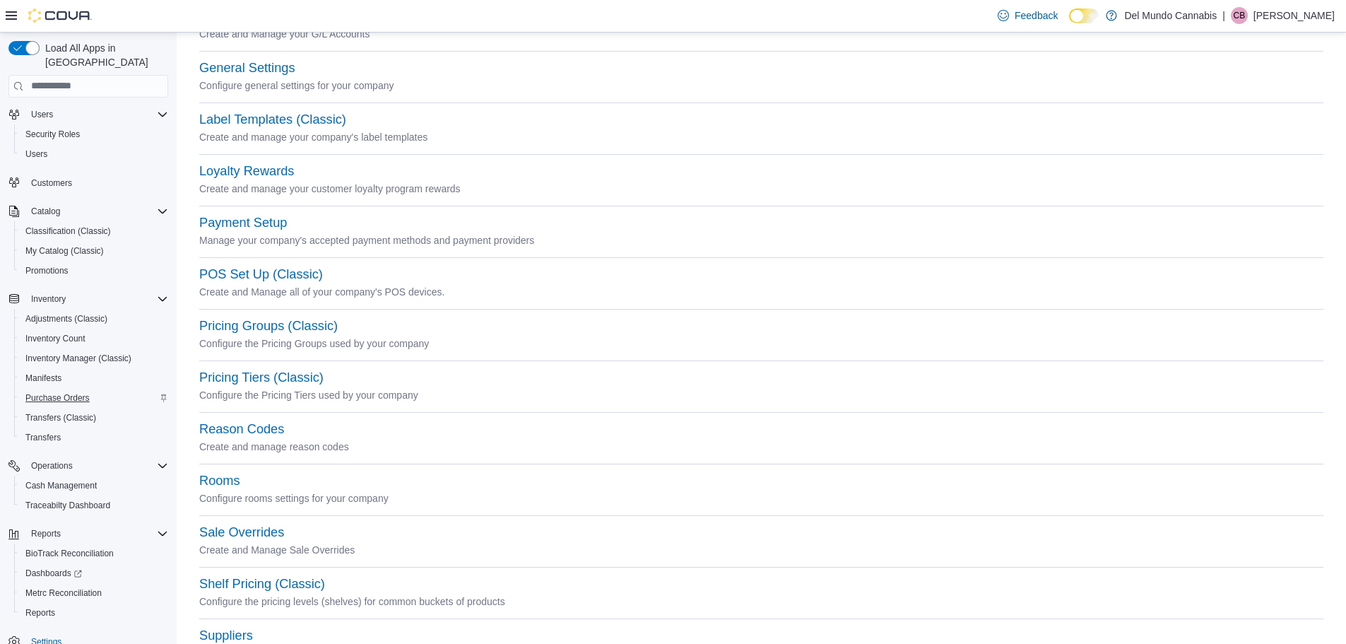
scroll to position [46, 0]
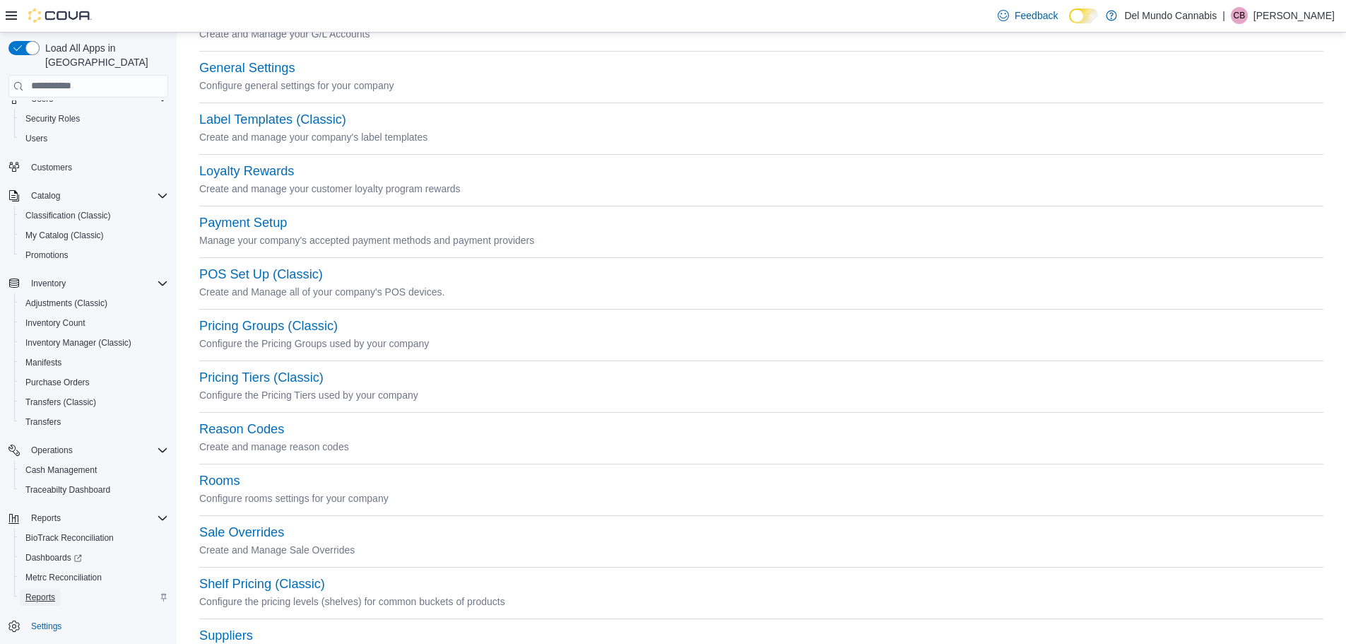
click at [48, 589] on span "Reports" at bounding box center [40, 597] width 30 height 17
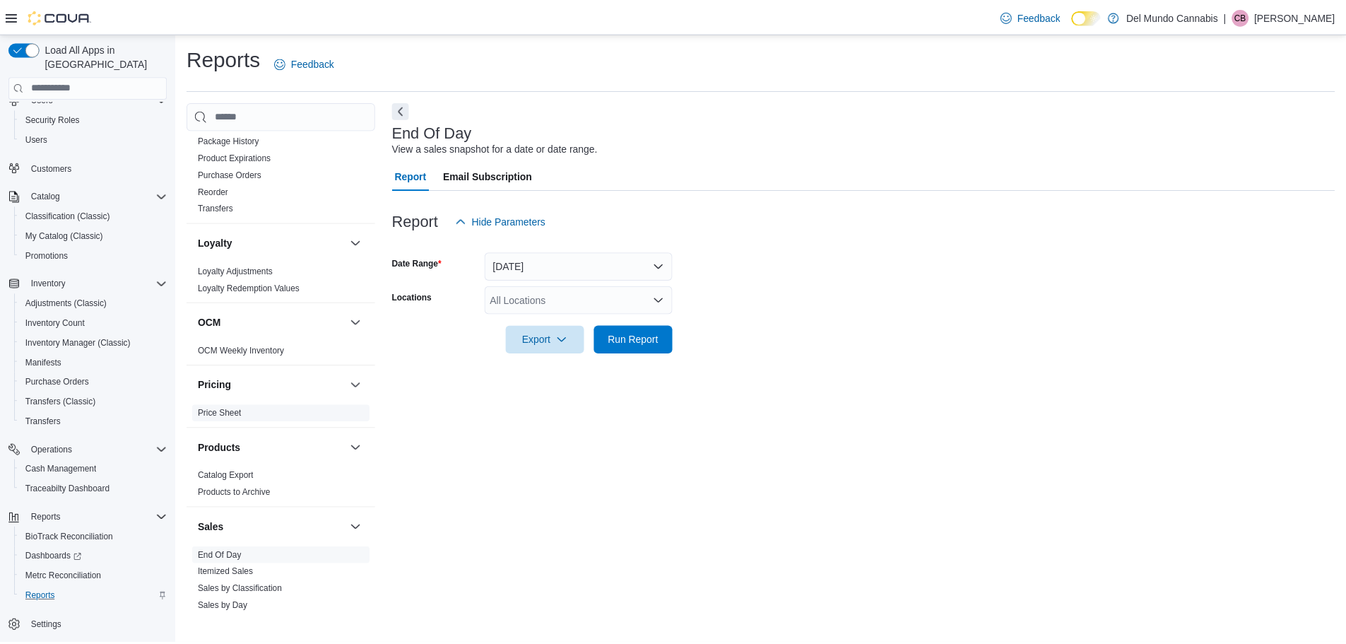
scroll to position [760, 0]
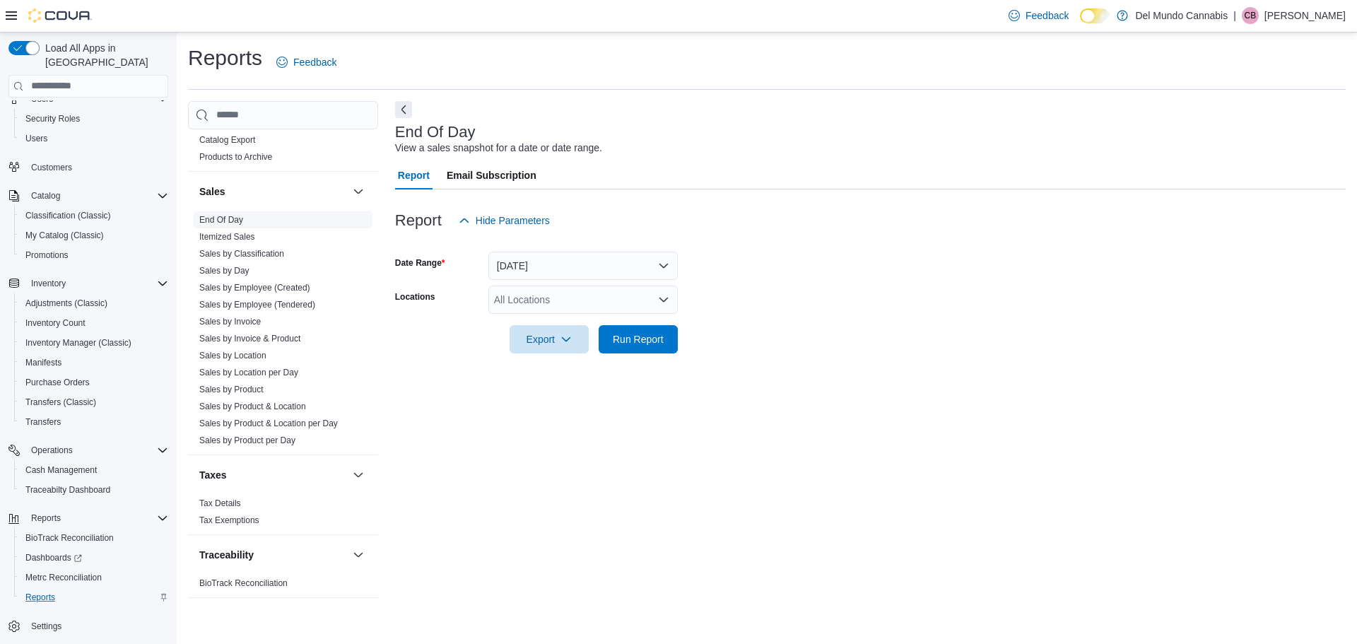
click at [218, 220] on link "End Of Day" at bounding box center [221, 220] width 44 height 10
click at [640, 346] on span "Run Report" at bounding box center [638, 338] width 62 height 28
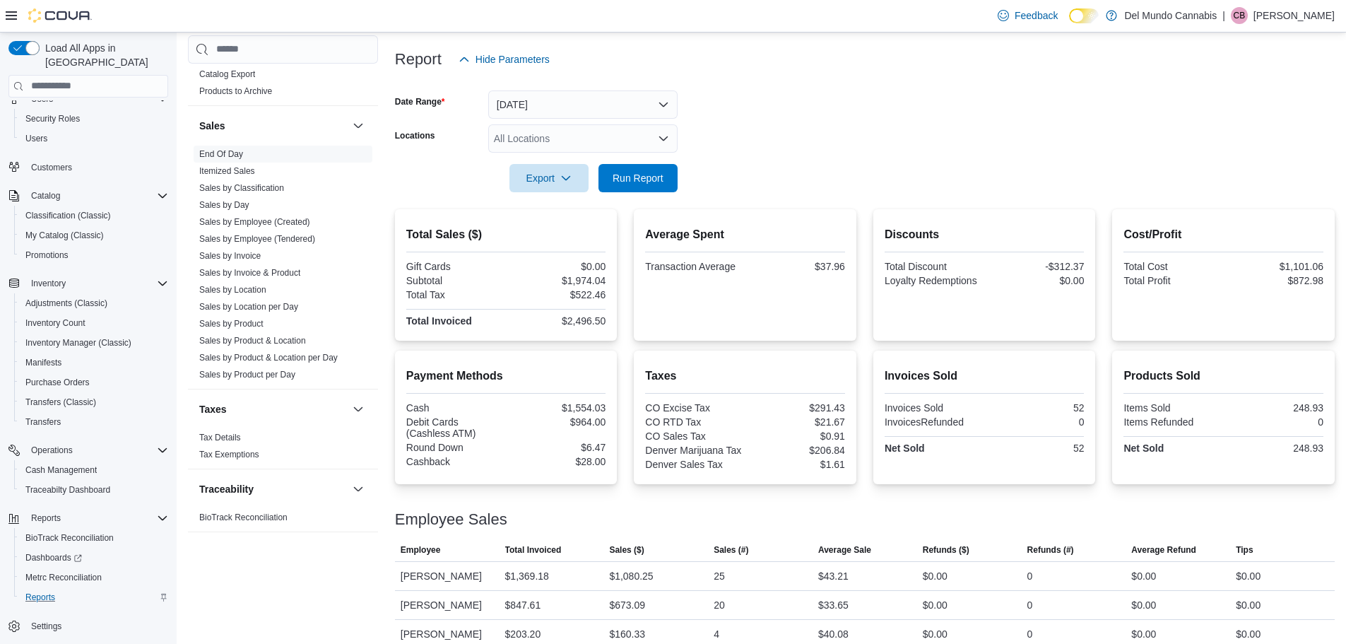
scroll to position [206, 0]
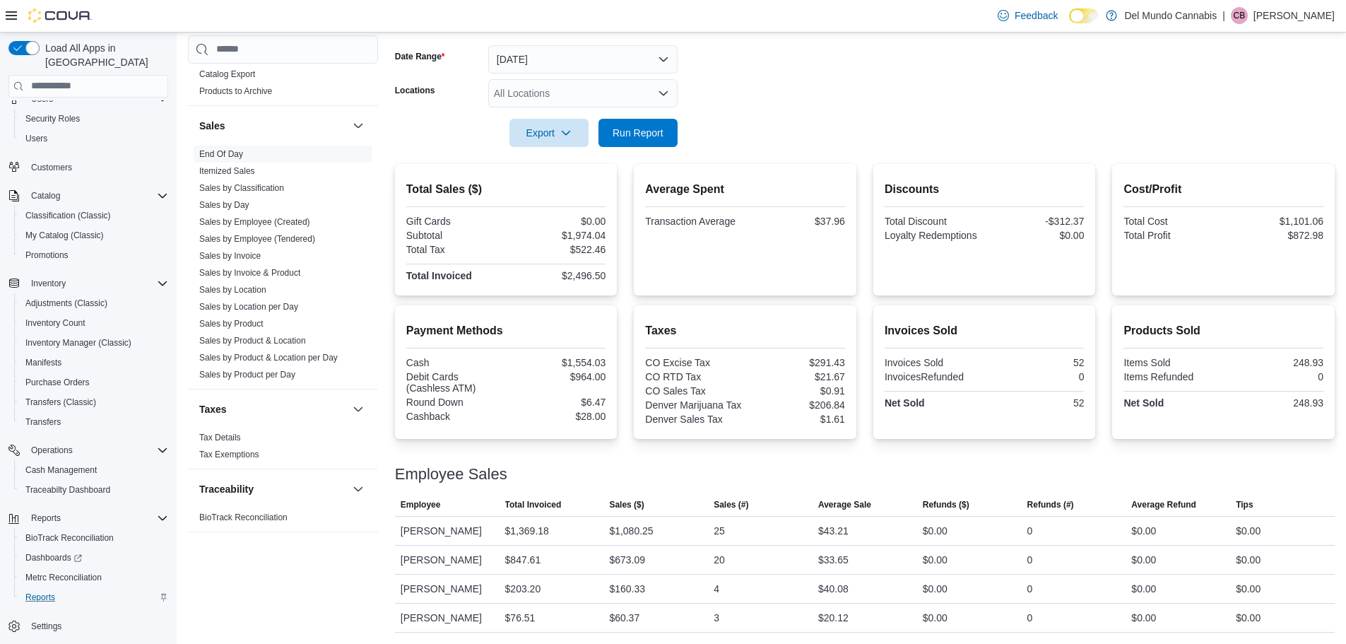
click at [413, 19] on div "Feedback Dark Mode Del Mundo Cannabis | CB Cody Brumfield" at bounding box center [673, 16] width 1346 height 33
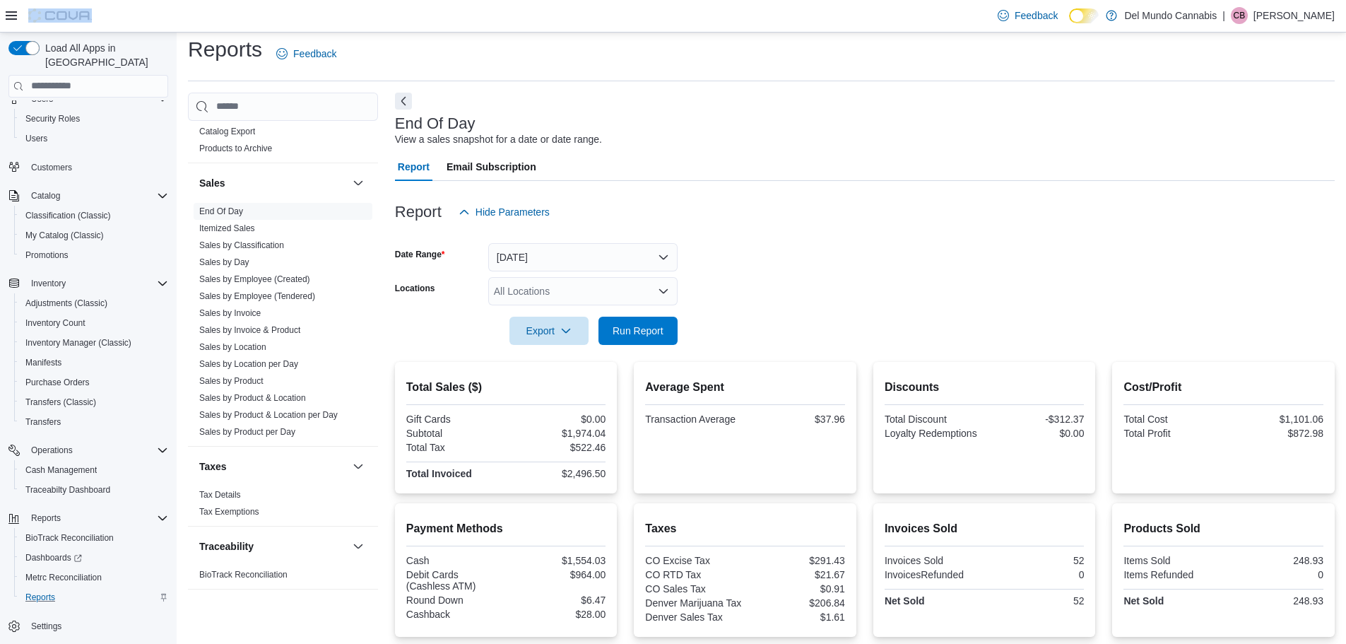
scroll to position [0, 0]
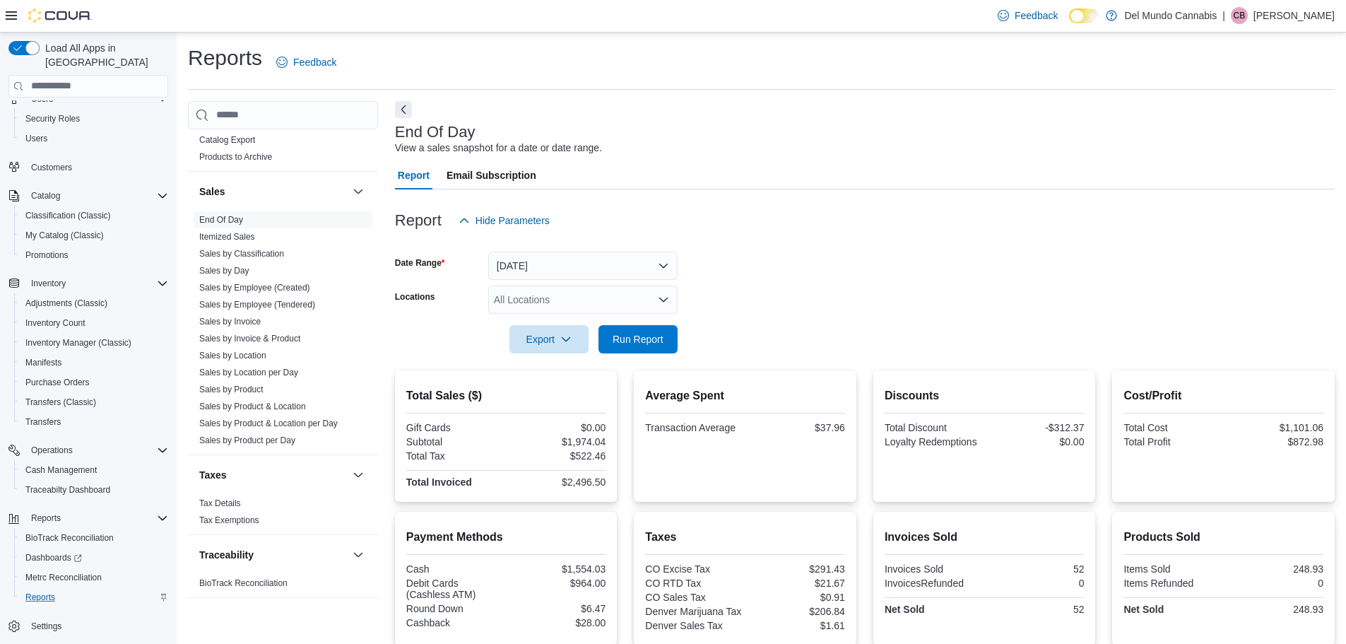
click at [568, 300] on div "All Locations" at bounding box center [582, 300] width 189 height 28
click at [563, 341] on span "[STREET_ADDRESS]" at bounding box center [568, 344] width 98 height 14
click at [781, 294] on form "Date Range Today Locations 2394 S Broadway Export Run Report" at bounding box center [865, 294] width 940 height 119
click at [652, 329] on span "Run Report" at bounding box center [638, 338] width 62 height 28
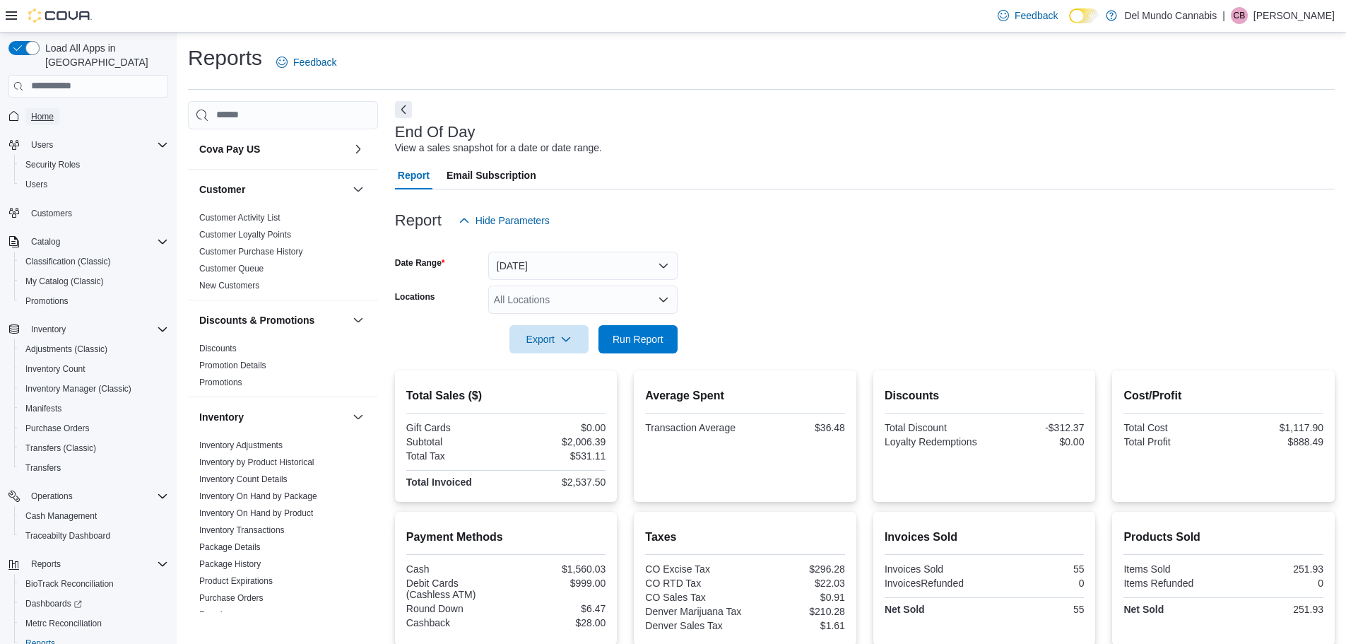
click at [32, 111] on span "Home" at bounding box center [42, 116] width 23 height 11
